Goal: Transaction & Acquisition: Purchase product/service

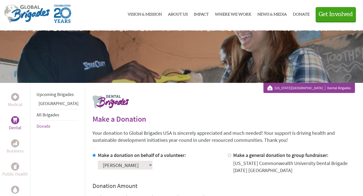
scroll to position [11, 0]
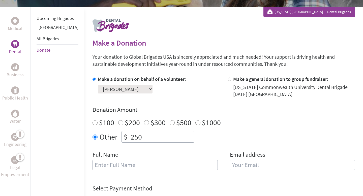
scroll to position [88, 0]
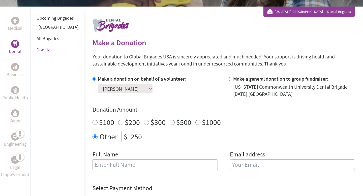
click at [117, 160] on input "text" at bounding box center [155, 165] width 125 height 11
click at [113, 165] on input "text" at bounding box center [155, 165] width 125 height 11
type input "[PERSON_NAME]"
type input "zainabcheema973@gmail.com"
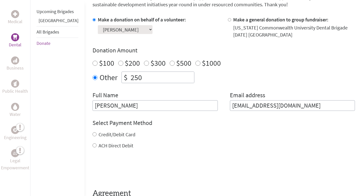
scroll to position [147, 0]
click at [107, 135] on label "Credit/Debit Card" at bounding box center [117, 135] width 37 height 6
click at [97, 135] on input "Credit/Debit Card" at bounding box center [95, 135] width 4 height 4
radio input "true"
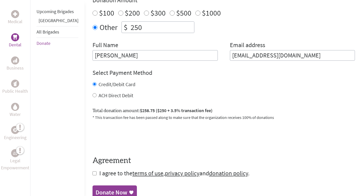
scroll to position [206, 0]
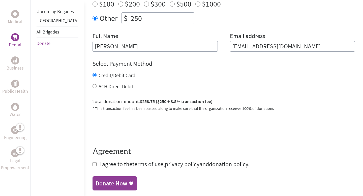
click at [93, 165] on input "checkbox" at bounding box center [95, 164] width 4 height 4
checkbox input "true"
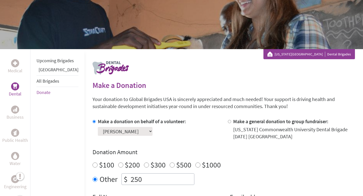
scroll to position [49, 0]
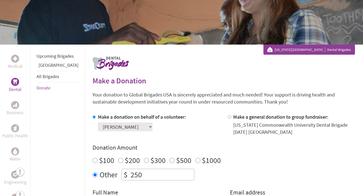
click at [117, 125] on select "Select a volunteer... Ava Zamani Bryan Kang Christina Bojdak Connor Morrell Dan…" at bounding box center [125, 127] width 55 height 9
click at [98, 123] on select "Select a volunteer... Ava Zamani Bryan Kang Christina Bojdak Connor Morrell Dan…" at bounding box center [125, 127] width 55 height 9
click at [141, 85] on h2 "Make a Donation" at bounding box center [224, 80] width 263 height 9
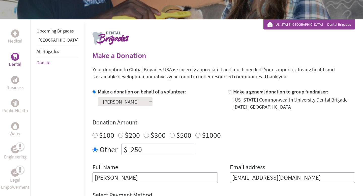
scroll to position [74, 0]
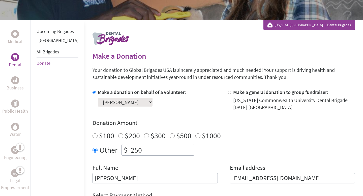
click at [228, 90] on div at bounding box center [230, 100] width 5 height 22
click at [228, 91] on input "Make a general donation to group fundraiser:" at bounding box center [229, 92] width 3 height 3
radio input "true"
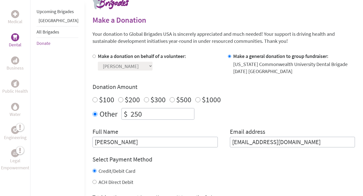
scroll to position [102, 0]
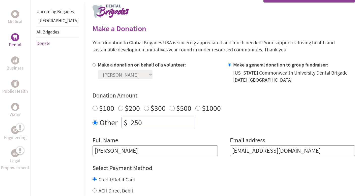
click at [93, 64] on input "Make a donation on behalf of a volunteer:" at bounding box center [94, 64] width 3 height 3
radio input "true"
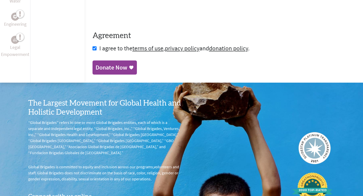
scroll to position [336, 0]
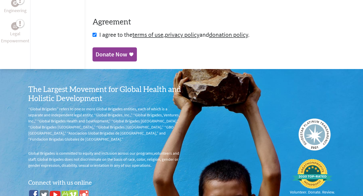
click at [103, 55] on div "Donate Now" at bounding box center [112, 54] width 32 height 8
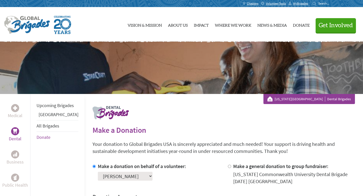
scroll to position [56, 0]
